Goal: Task Accomplishment & Management: Complete application form

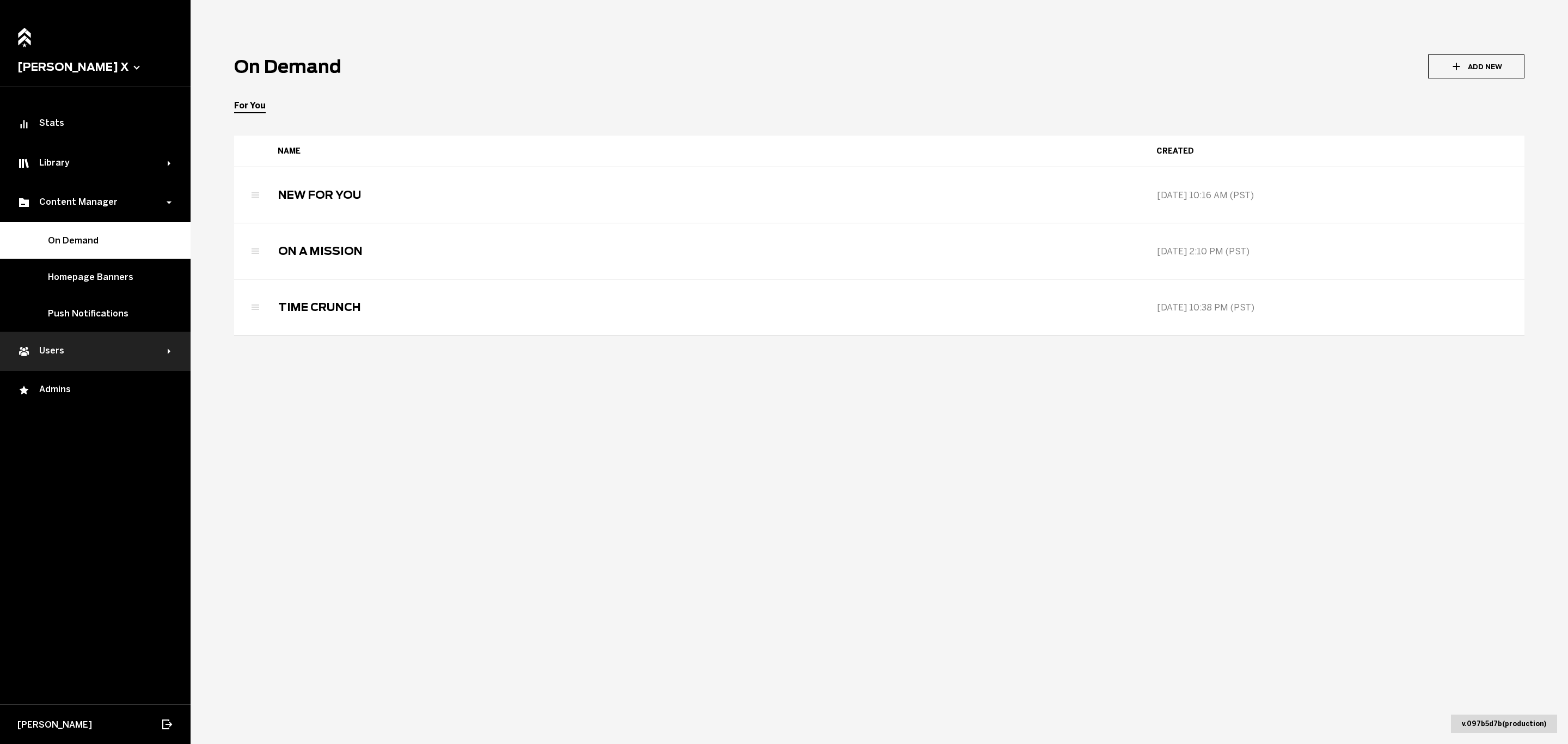
click at [62, 349] on div "Users" at bounding box center [92, 351] width 151 height 13
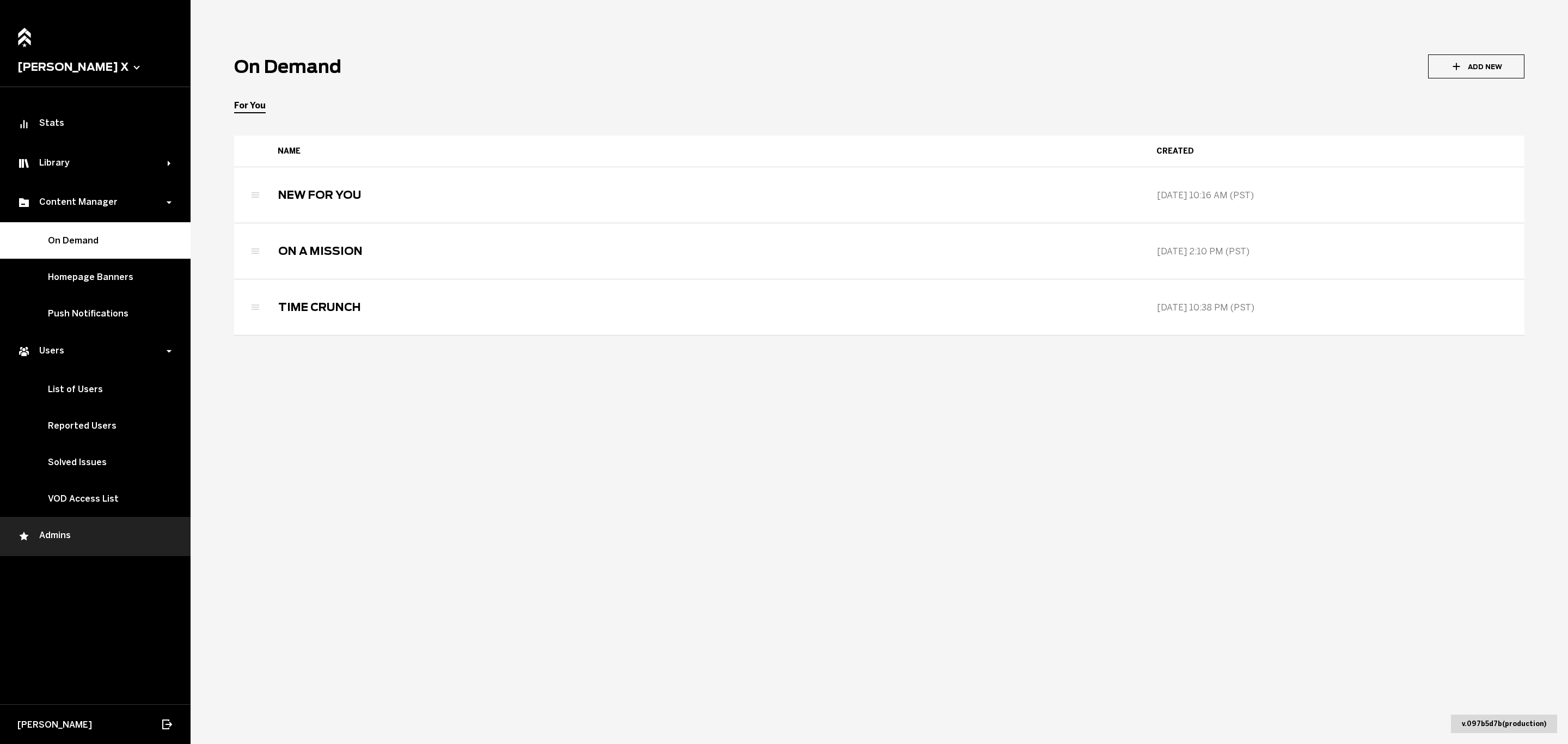
click at [62, 535] on div "Admins" at bounding box center [95, 536] width 156 height 13
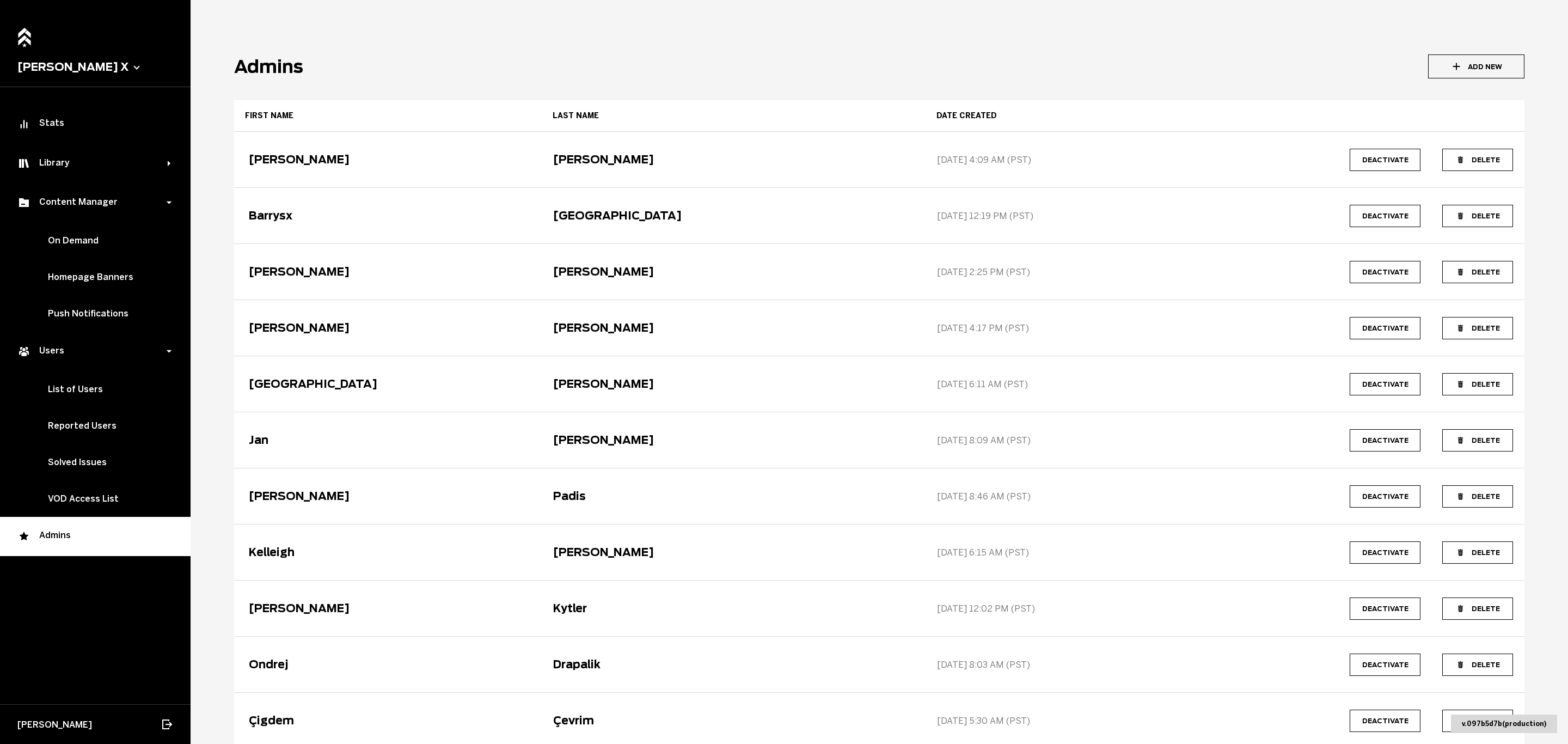
click at [1451, 67] on icon "button" at bounding box center [1456, 66] width 12 height 12
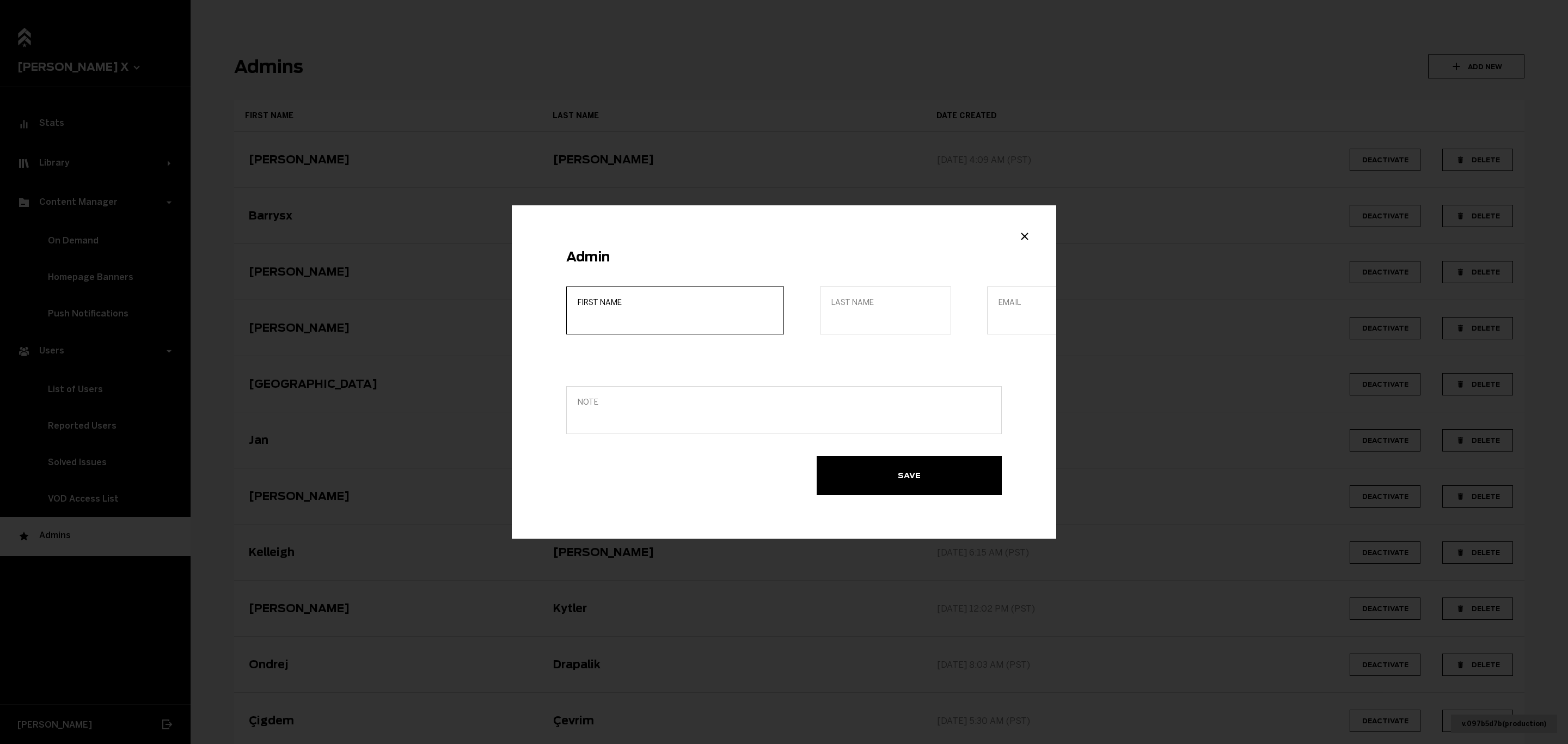
click at [702, 312] on input "First name" at bounding box center [675, 317] width 195 height 11
type input "[PERSON_NAME]"
click at [863, 312] on input "Last name" at bounding box center [885, 317] width 108 height 11
type input "[PERSON_NAME]"
click at [1001, 317] on label "Email" at bounding box center [1053, 310] width 131 height 48
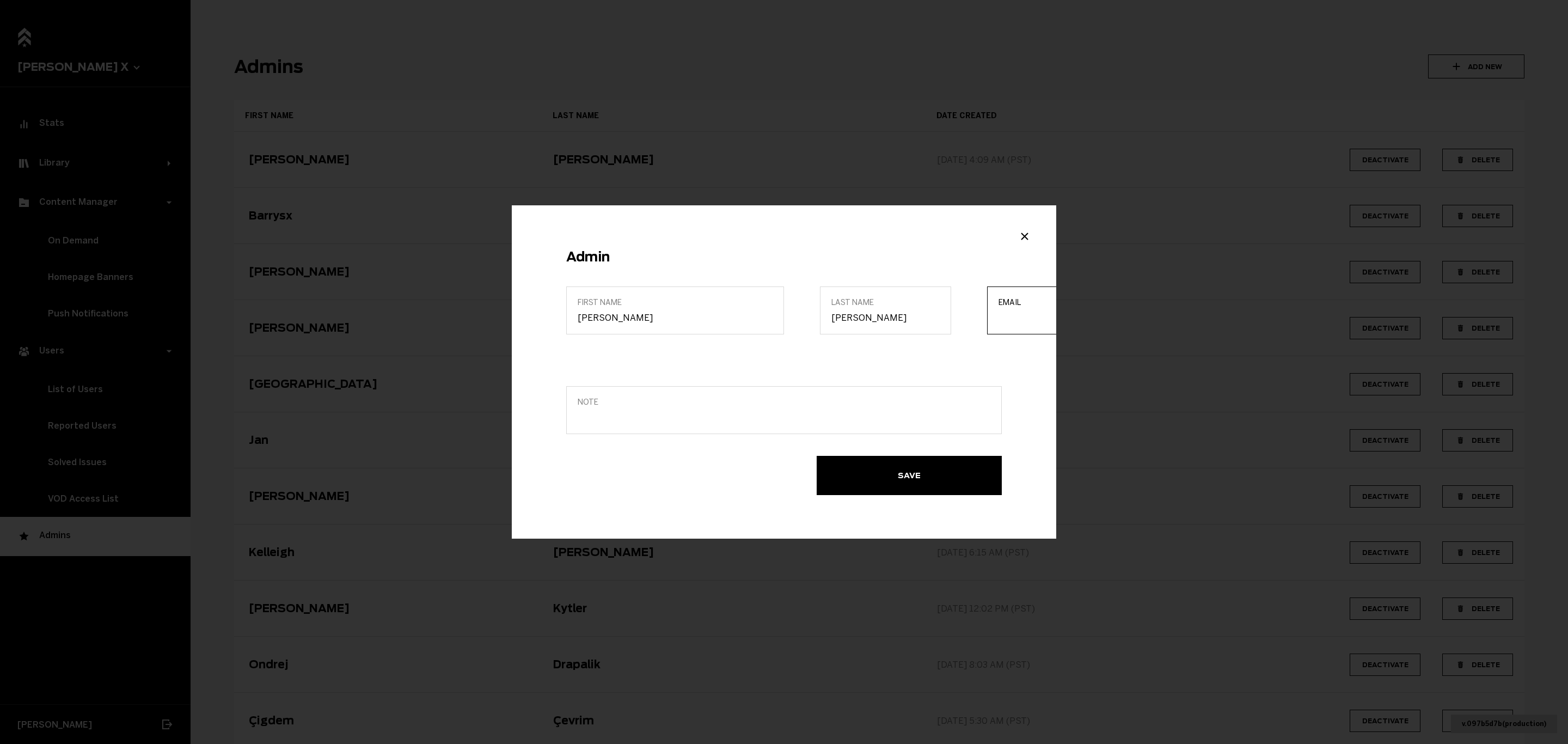
click at [1001, 317] on input "Email" at bounding box center [1053, 317] width 108 height 11
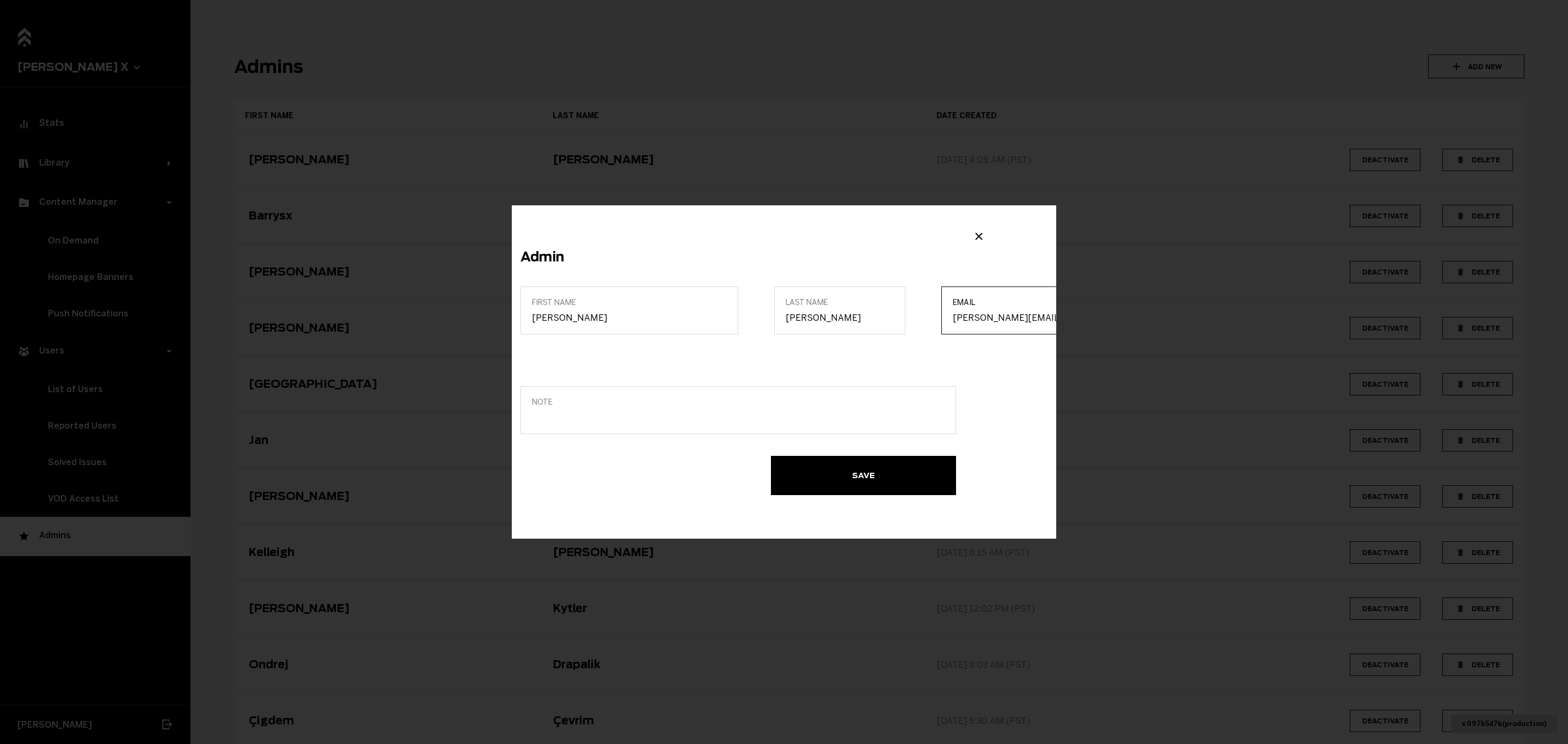
type input "[PERSON_NAME][EMAIL_ADDRESS][DOMAIN_NAME]"
click at [607, 412] on input "Note" at bounding box center [738, 417] width 413 height 11
click at [941, 365] on form "First name [PERSON_NAME] Last name [PERSON_NAME] Email [PERSON_NAME][EMAIL_ADDR…" at bounding box center [738, 390] width 435 height 209
click at [817, 459] on button "Save" at bounding box center [863, 475] width 185 height 39
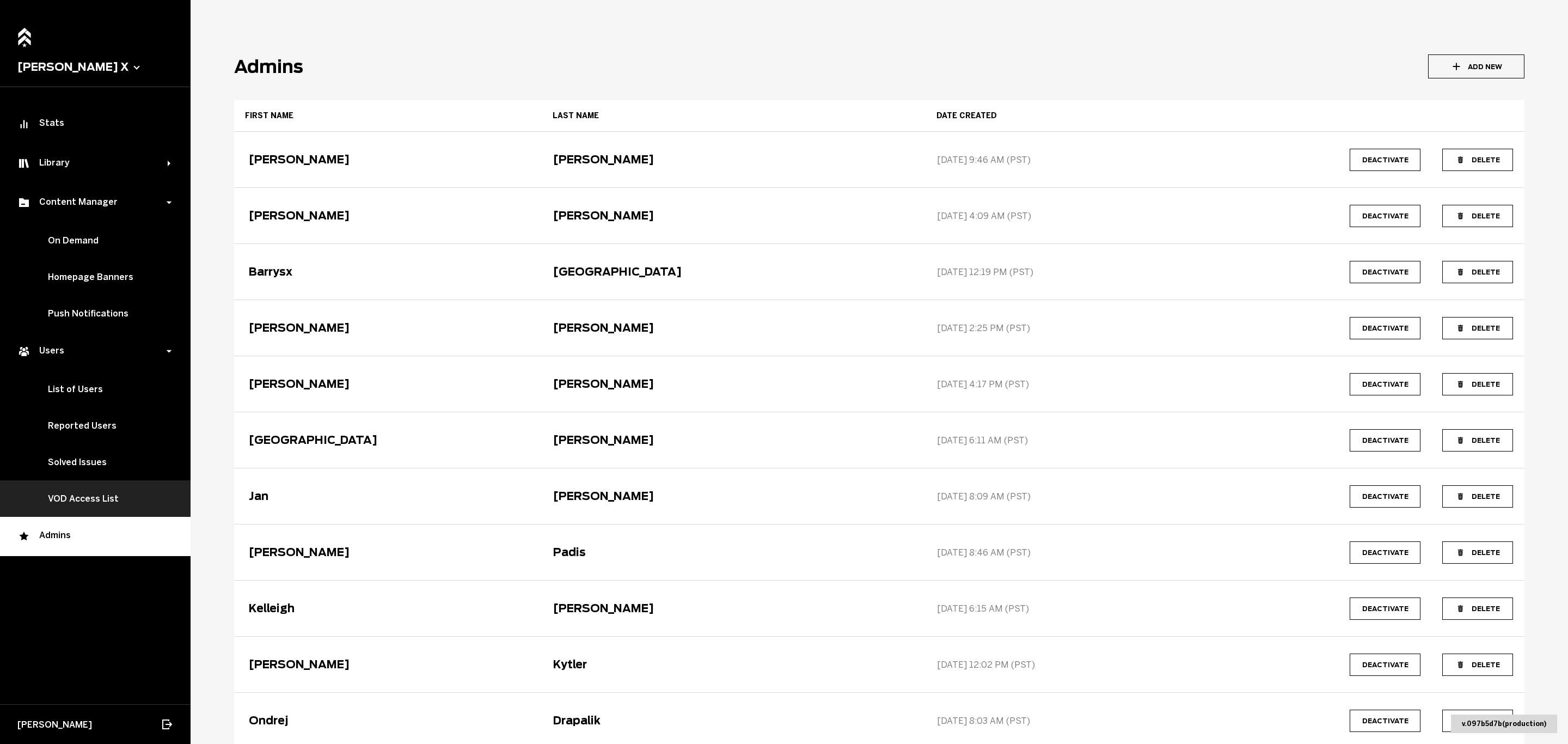
click at [76, 502] on link "VOD Access List" at bounding box center [95, 498] width 191 height 36
